Goal: Information Seeking & Learning: Learn about a topic

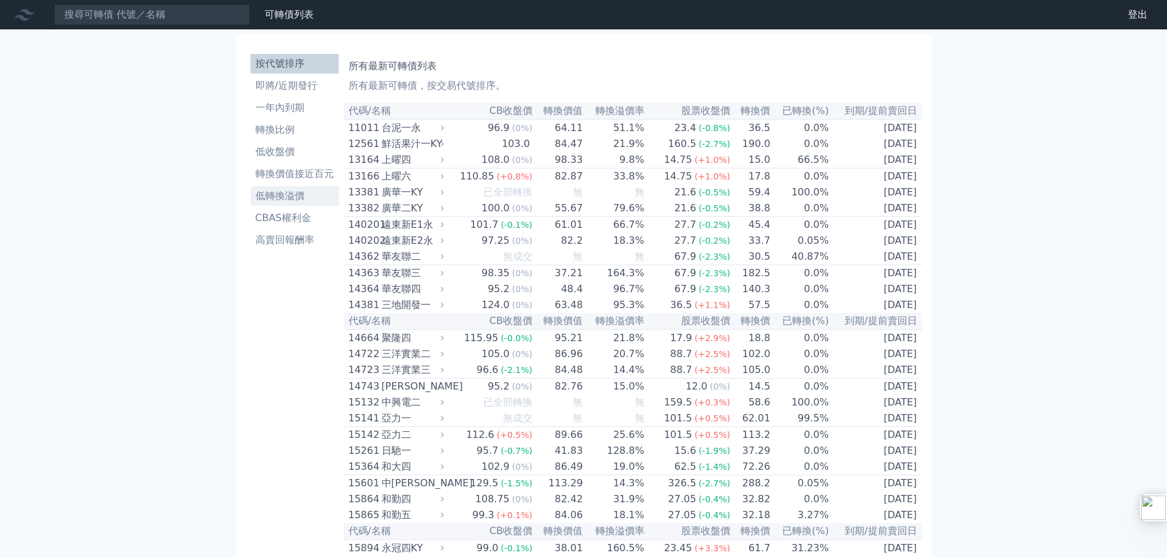
click at [298, 199] on li "低轉換溢價" at bounding box center [295, 196] width 88 height 15
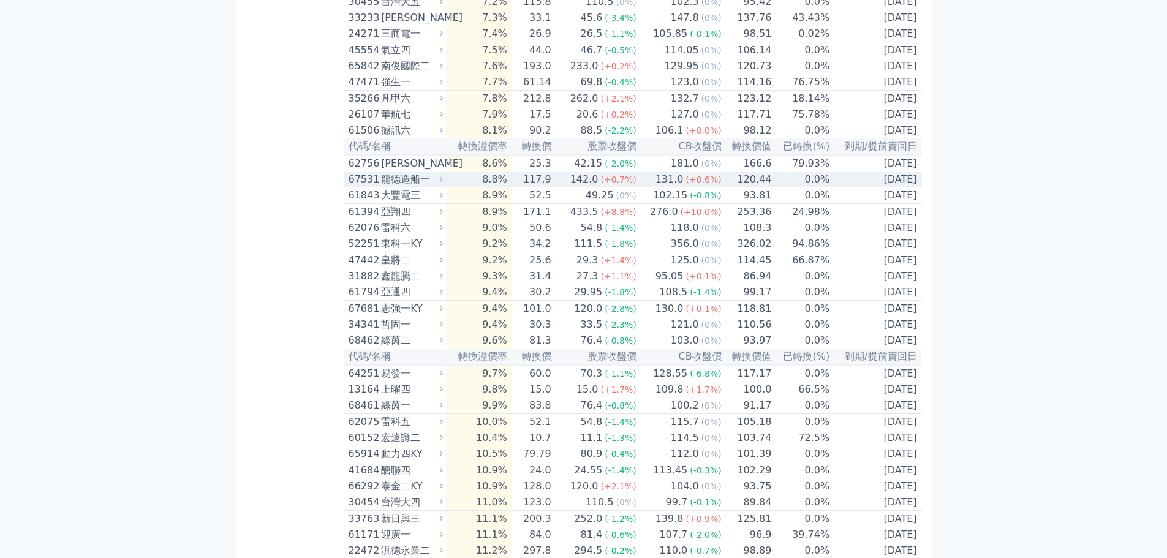
scroll to position [633, 0]
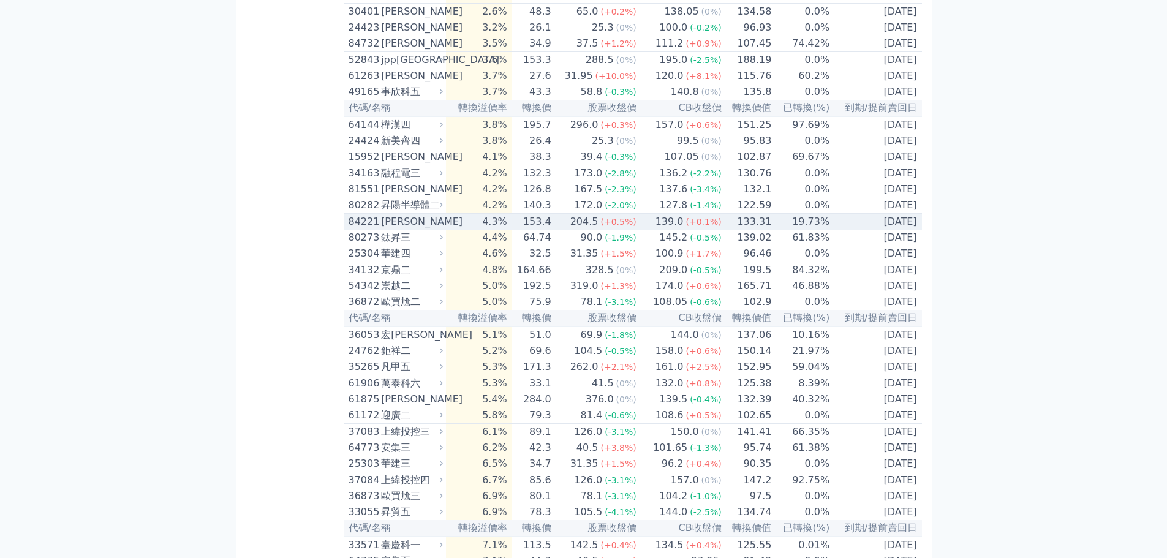
click at [410, 229] on div "[PERSON_NAME]" at bounding box center [410, 221] width 59 height 15
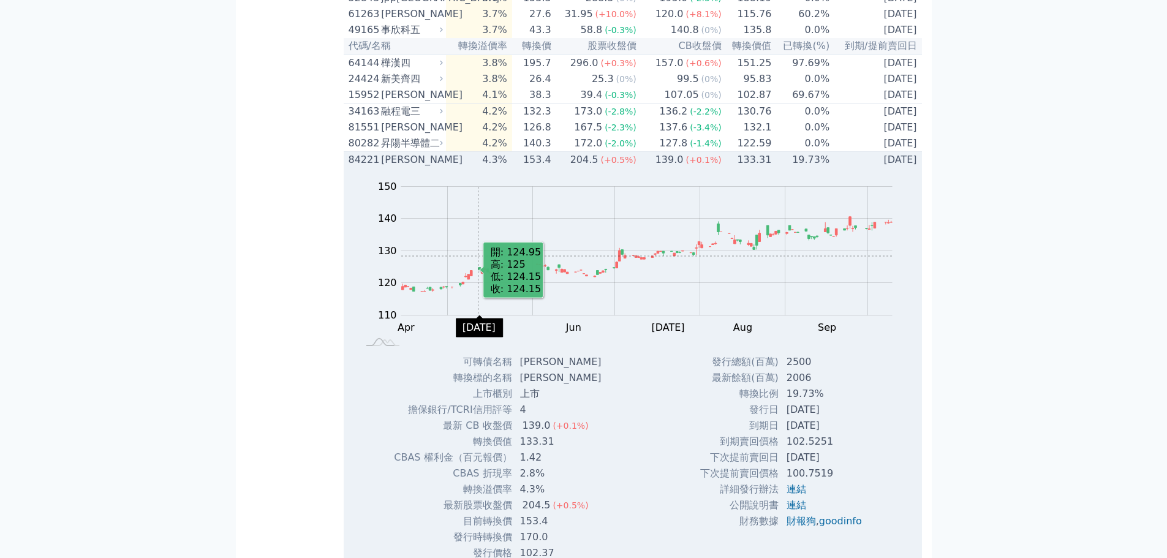
scroll to position [817, 0]
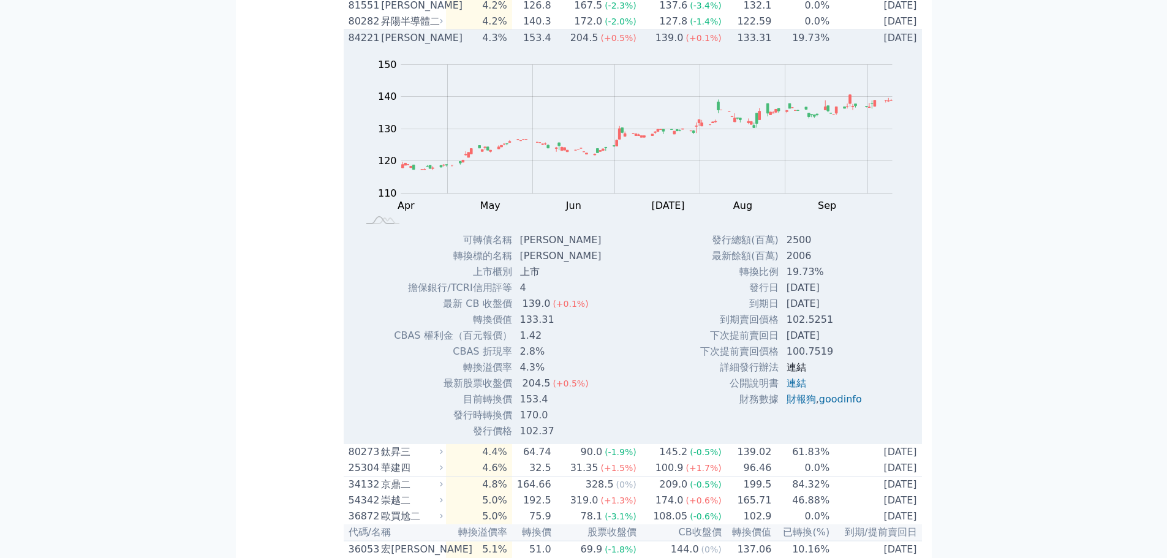
click at [795, 373] on link "連結" at bounding box center [797, 367] width 20 height 12
click at [796, 405] on link "財報狗" at bounding box center [801, 399] width 29 height 12
click at [798, 389] on link "連結" at bounding box center [797, 383] width 20 height 12
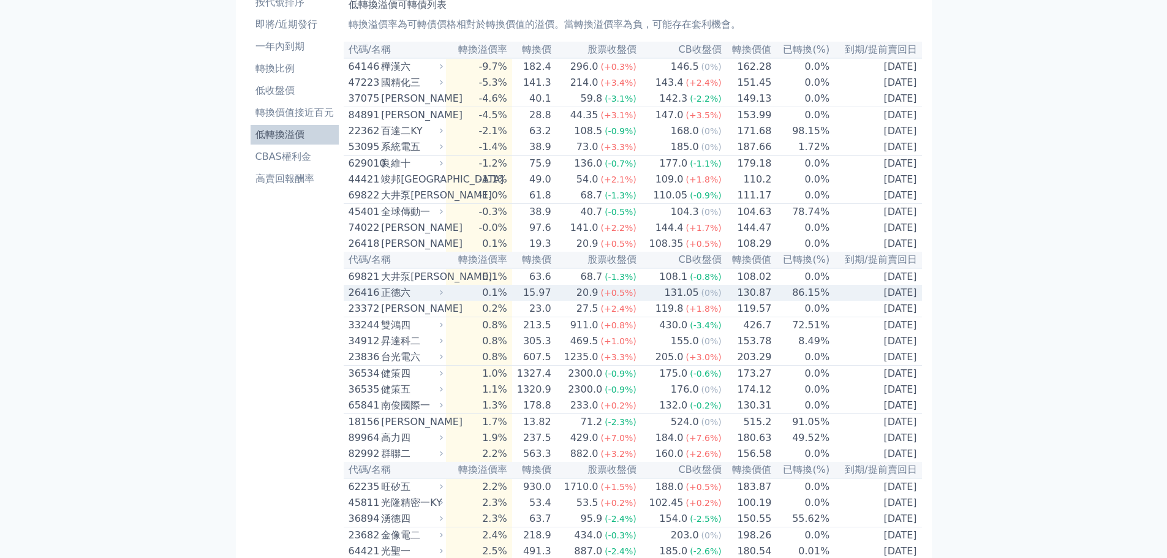
scroll to position [0, 0]
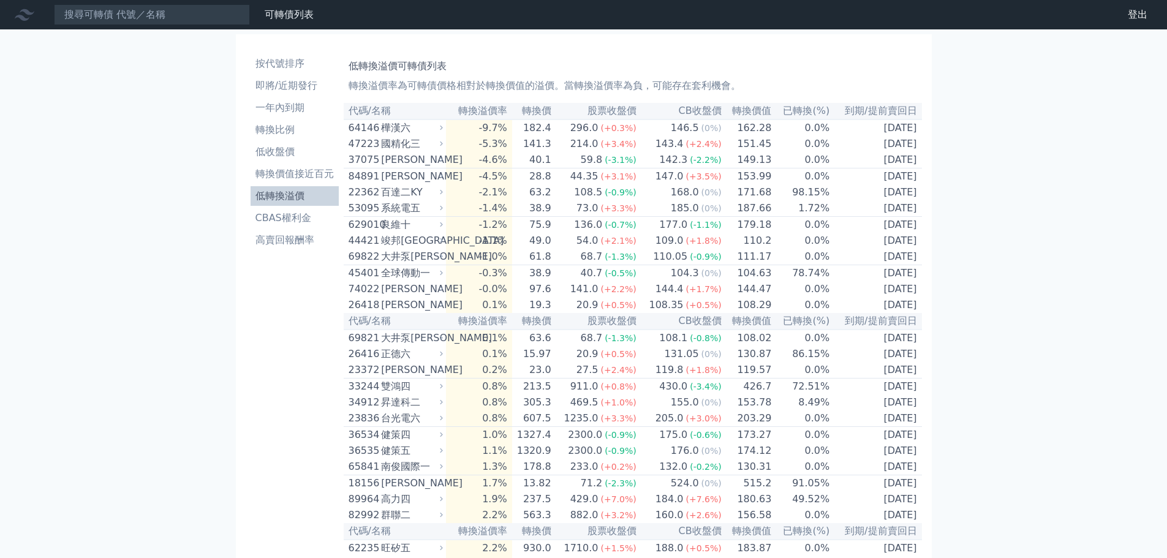
click at [657, 59] on h1 "低轉換溢價可轉債列表" at bounding box center [633, 66] width 568 height 15
click at [977, 4] on nav "可轉債列表 財務數據 可轉債列表 財務數據 登出 登出" at bounding box center [583, 14] width 1167 height 29
click at [632, 129] on span "(+0.3%)" at bounding box center [618, 128] width 36 height 10
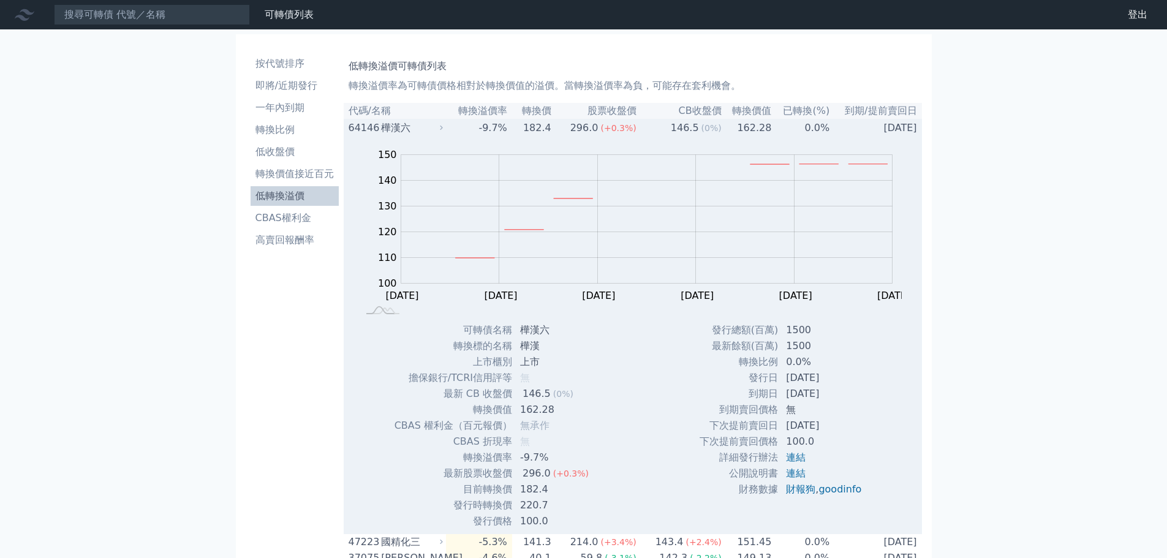
click at [780, 127] on td "0.0%" at bounding box center [801, 127] width 58 height 17
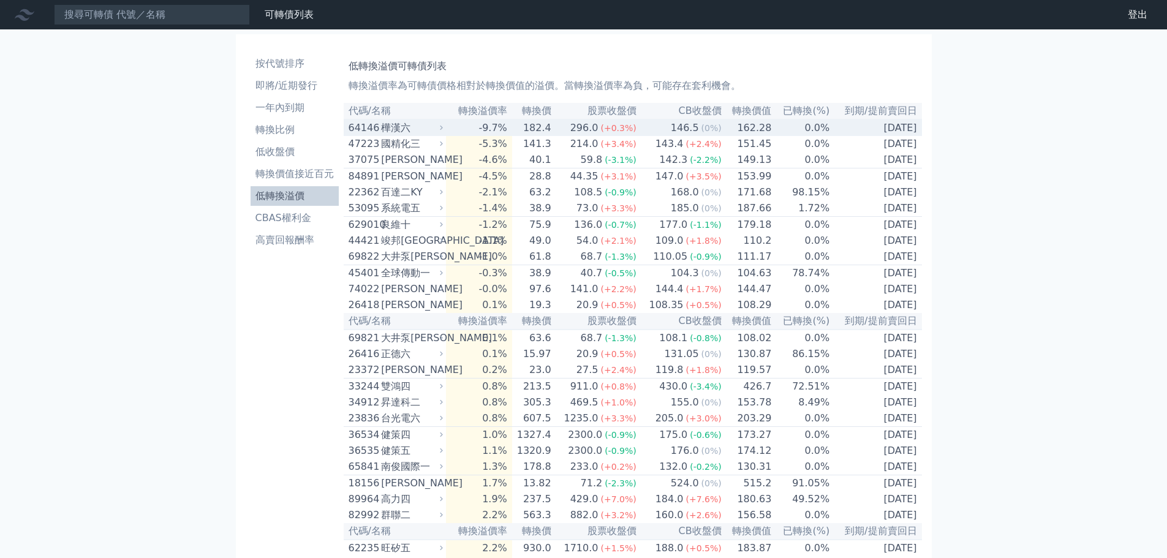
click at [863, 132] on td "[DATE]" at bounding box center [875, 127] width 91 height 17
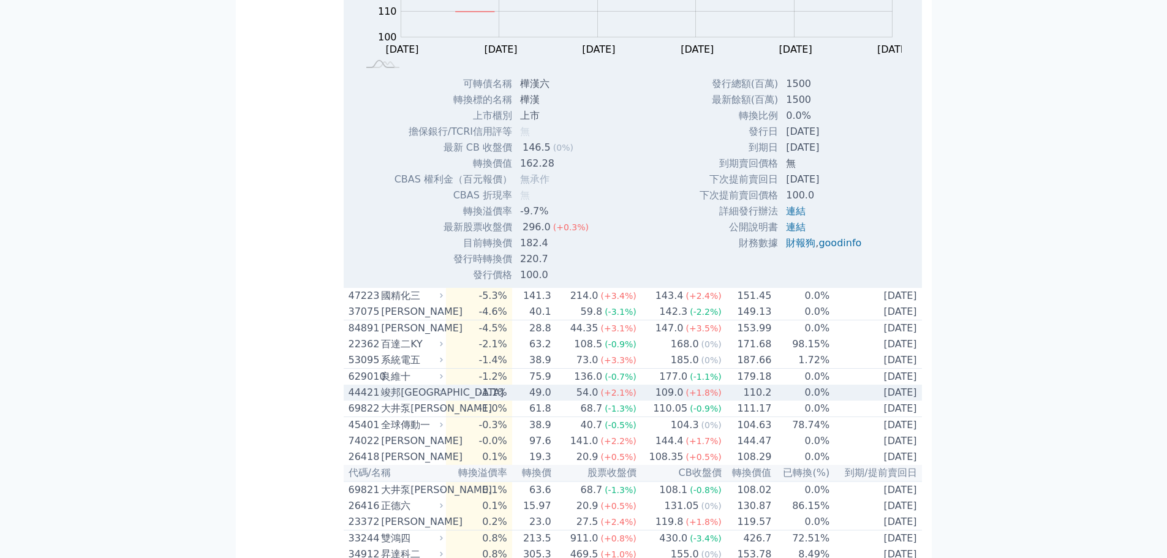
scroll to position [245, 0]
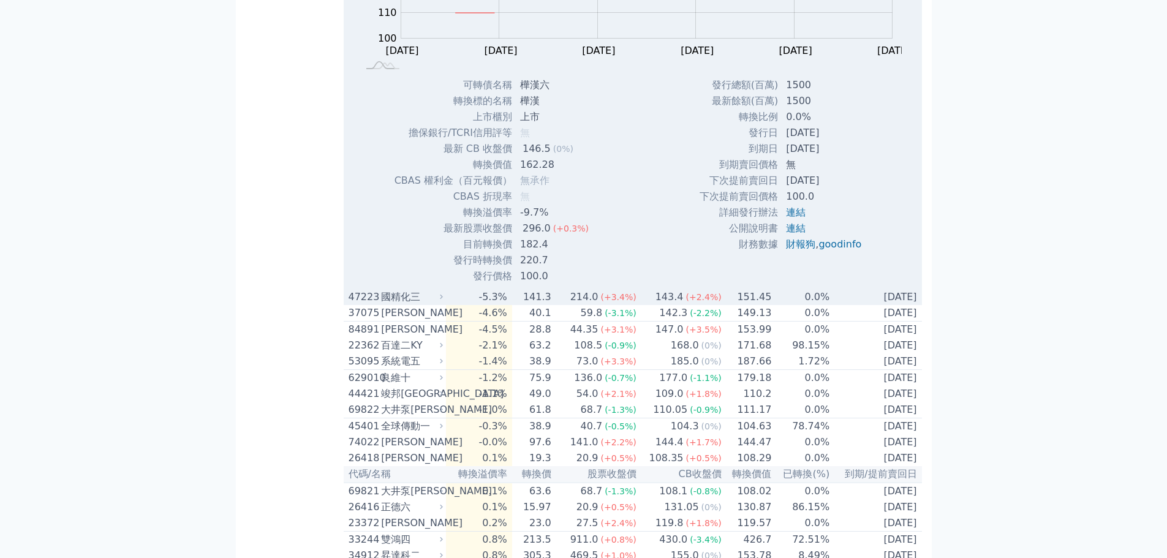
click at [479, 297] on td "-5.3%" at bounding box center [479, 297] width 66 height 16
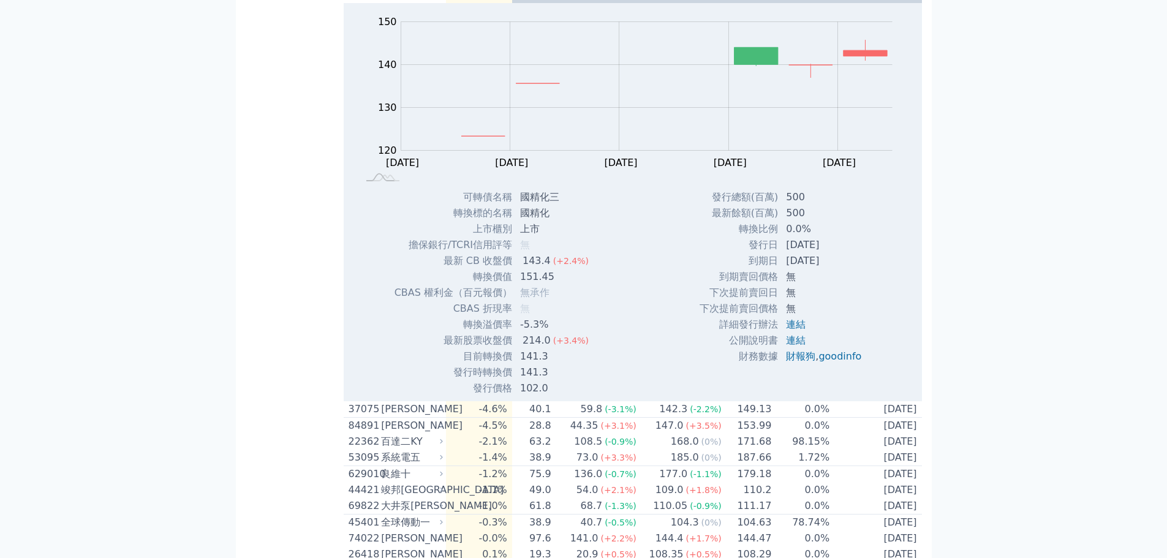
scroll to position [551, 0]
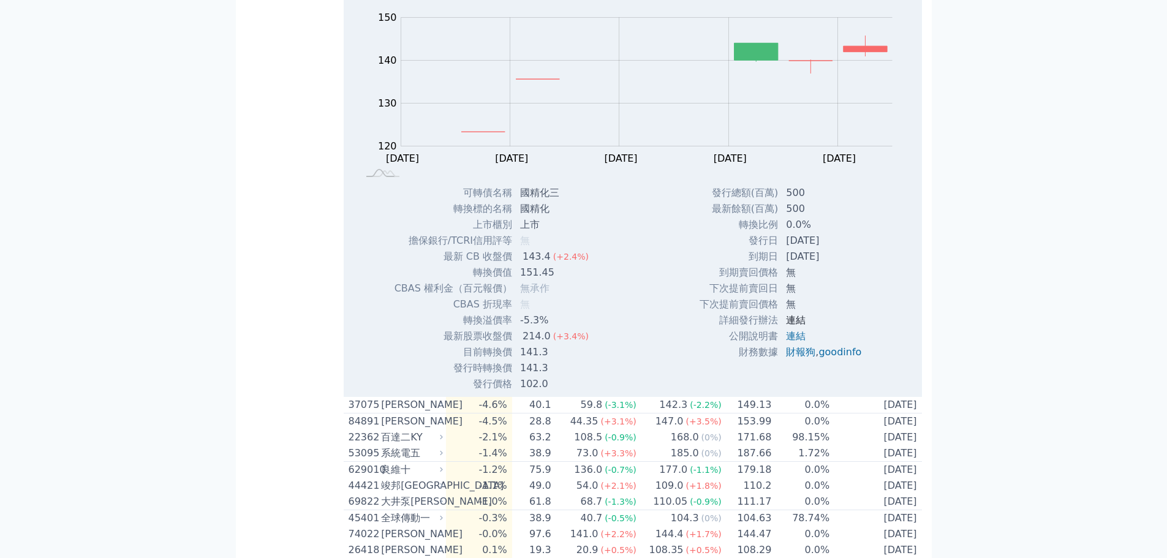
click at [790, 323] on link "連結" at bounding box center [796, 320] width 20 height 12
